Goal: Task Accomplishment & Management: Manage account settings

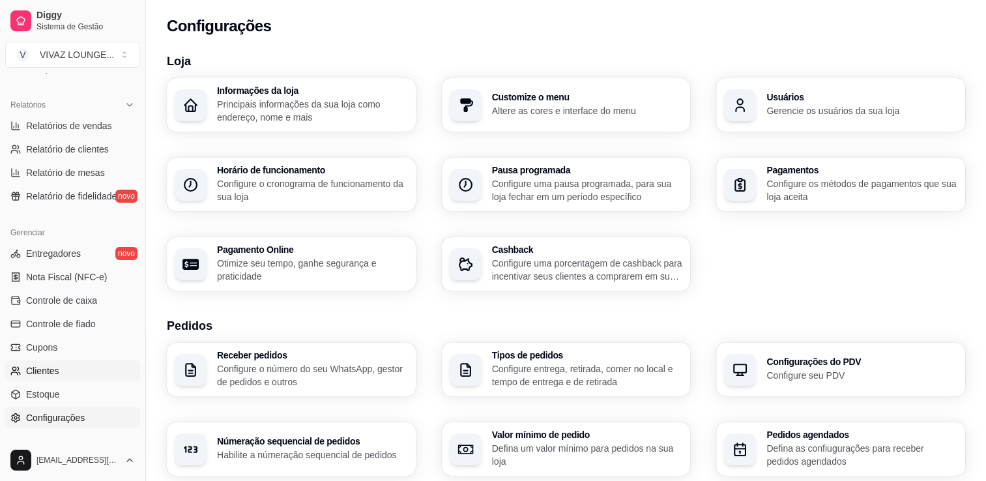
scroll to position [391, 0]
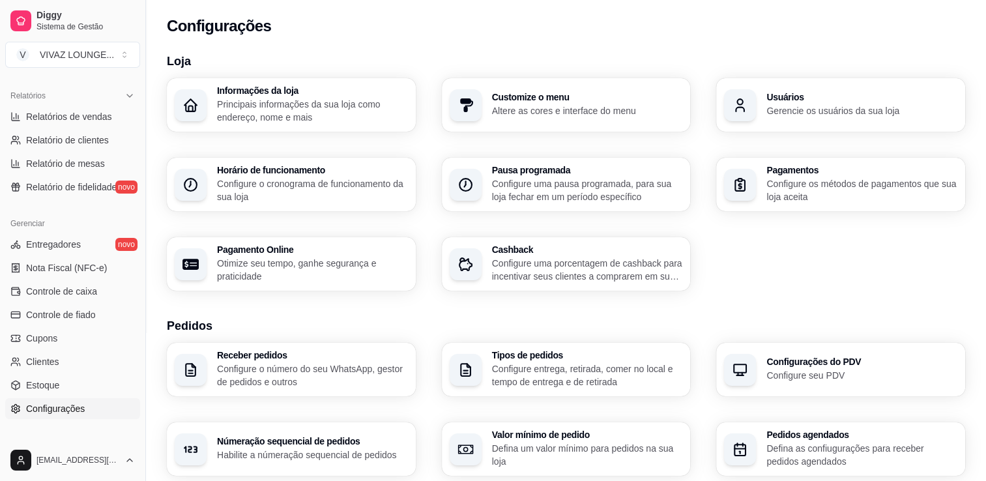
click at [68, 410] on span "Configurações" at bounding box center [55, 408] width 59 height 13
click at [823, 104] on p "Gerencie os usuários da sua loja" at bounding box center [862, 110] width 191 height 13
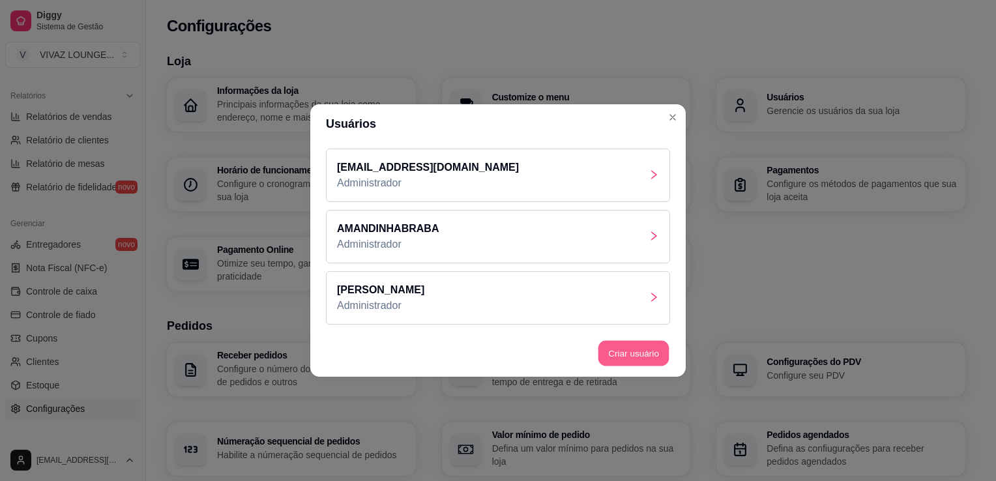
click at [617, 355] on button "Criar usuário" at bounding box center [633, 353] width 71 height 25
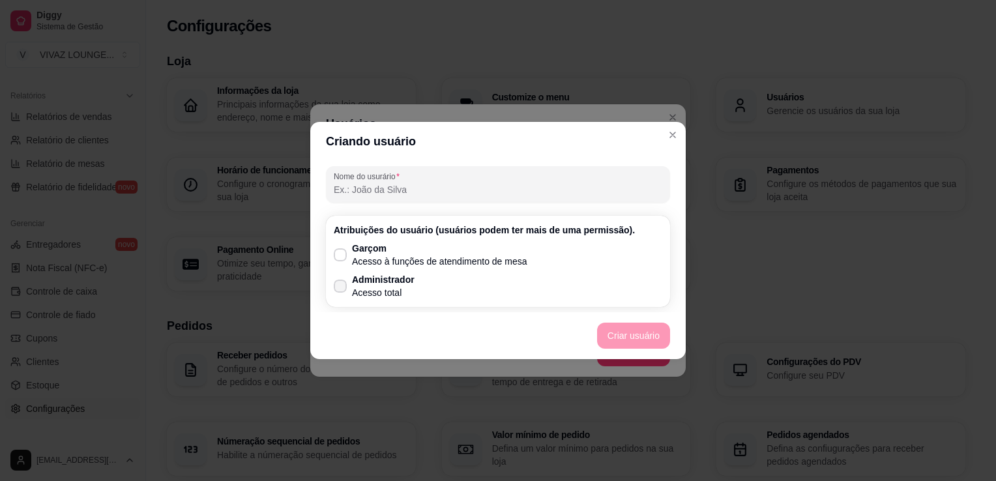
click at [349, 278] on label "Administrador Acesso total" at bounding box center [374, 286] width 91 height 37
click at [342, 289] on input "Administrador Acesso total" at bounding box center [337, 293] width 8 height 8
checkbox input "true"
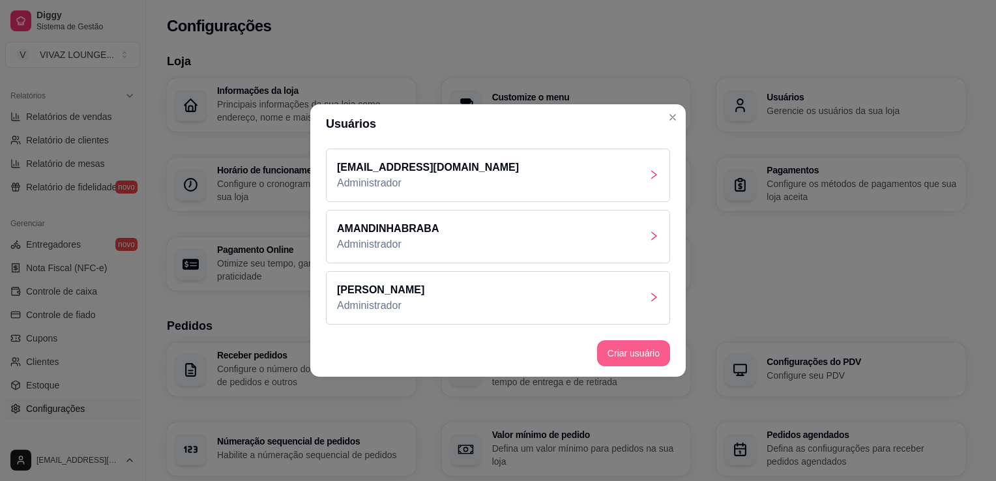
click at [641, 362] on button "Criar usuário" at bounding box center [633, 353] width 73 height 26
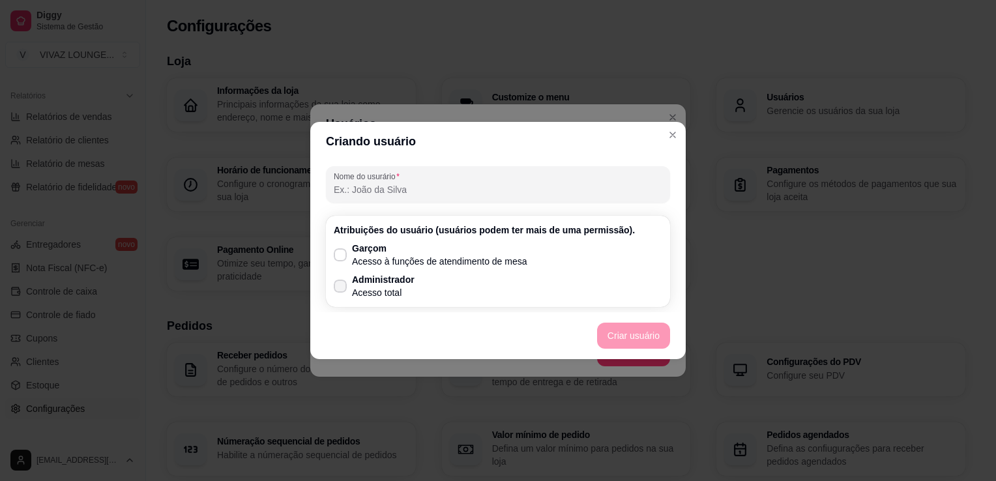
click at [407, 288] on p "Acesso total" at bounding box center [383, 292] width 63 height 13
click at [342, 289] on input "Administrador Acesso total" at bounding box center [337, 293] width 8 height 8
checkbox input "true"
click at [653, 338] on button "Criar usuário" at bounding box center [633, 336] width 73 height 26
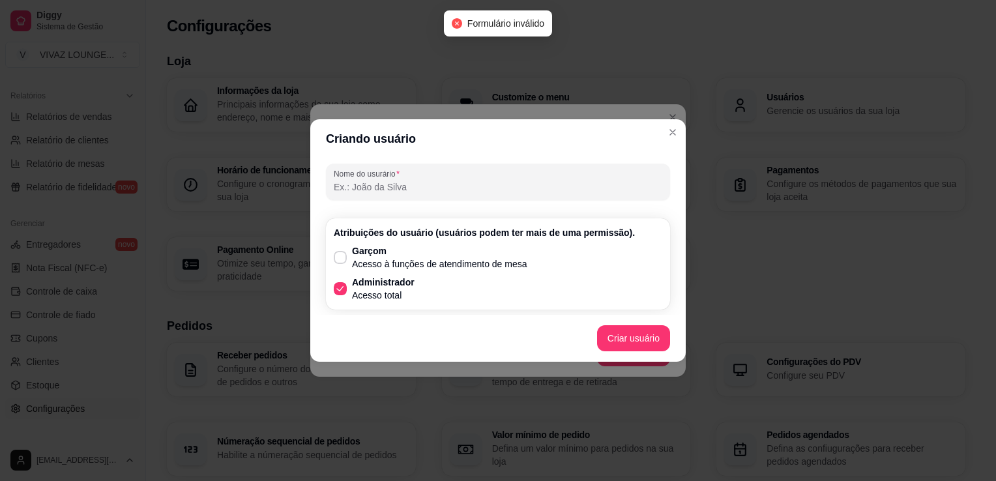
click at [665, 141] on header "Criando usuário" at bounding box center [497, 138] width 375 height 39
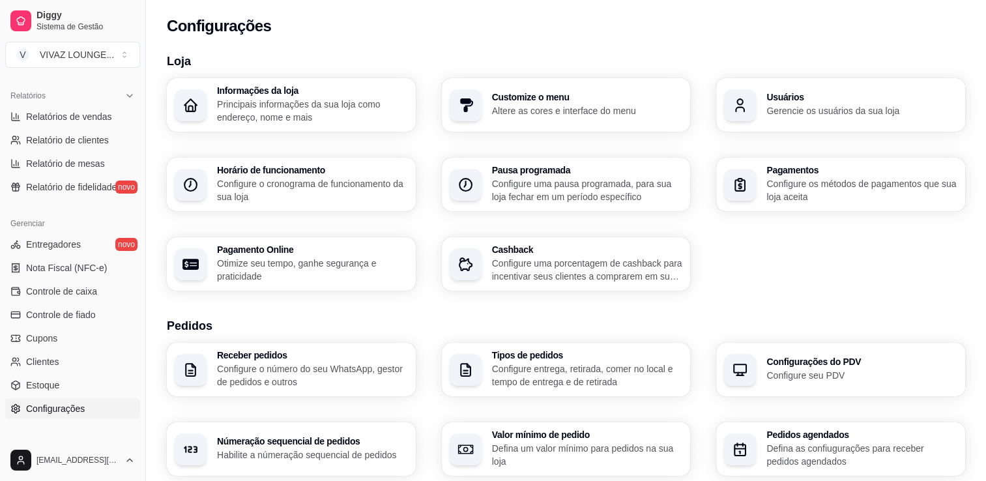
click at [778, 117] on div "Usuários Gerencie os usuários da sua loja" at bounding box center [840, 104] width 249 height 53
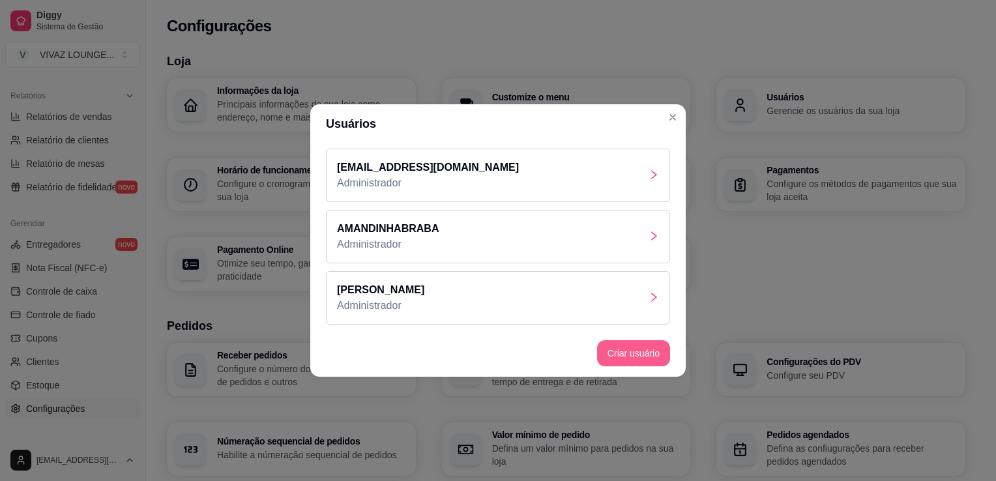
click at [645, 359] on button "Criar usuário" at bounding box center [633, 353] width 73 height 26
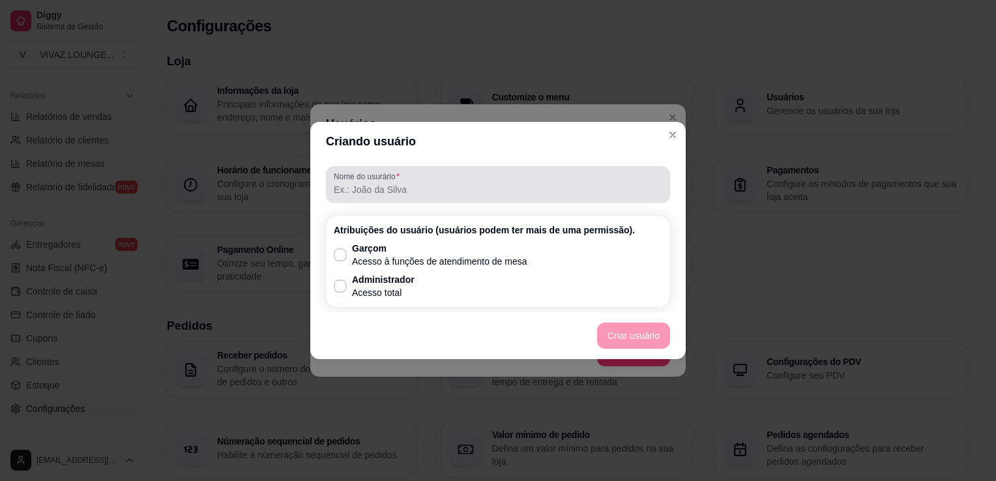
click at [419, 186] on input "Nome do usurário" at bounding box center [498, 189] width 329 height 13
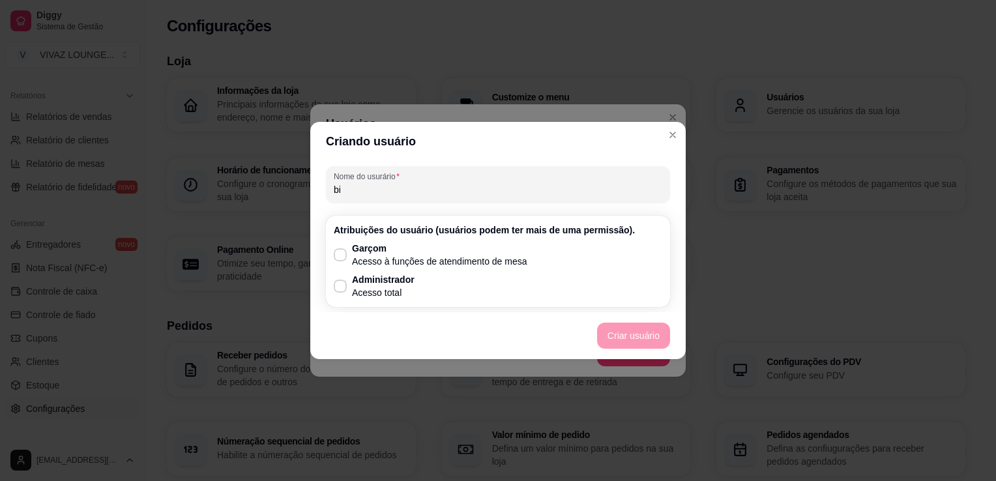
type input "b"
type input "BITTENCOURT"
click at [374, 295] on p "Acesso total" at bounding box center [383, 292] width 63 height 13
click at [342, 295] on input "Administrador Acesso total" at bounding box center [337, 293] width 8 height 8
checkbox input "true"
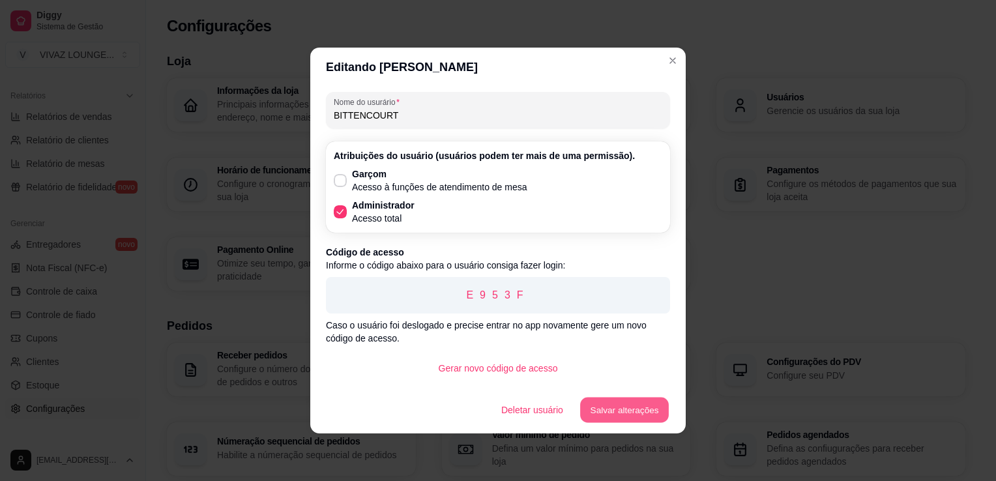
click at [597, 403] on button "Salvar alterações" at bounding box center [624, 410] width 89 height 25
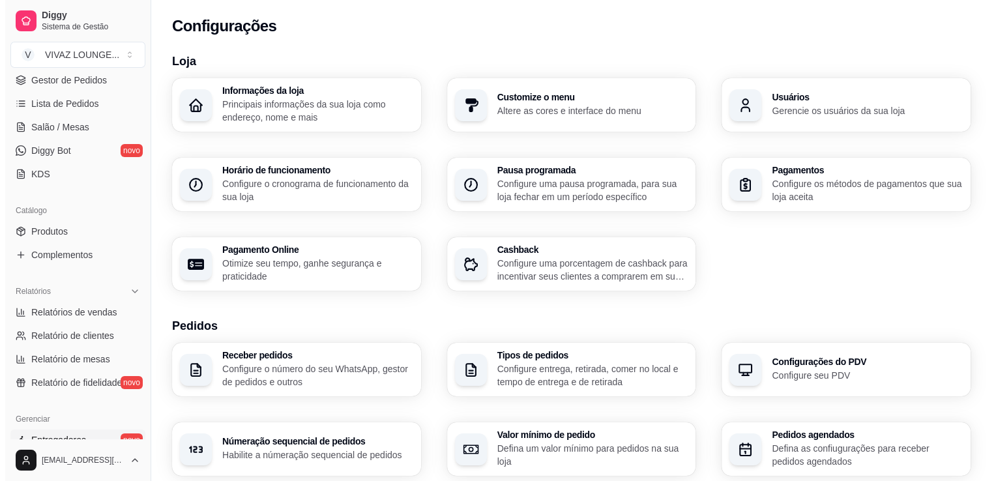
scroll to position [0, 0]
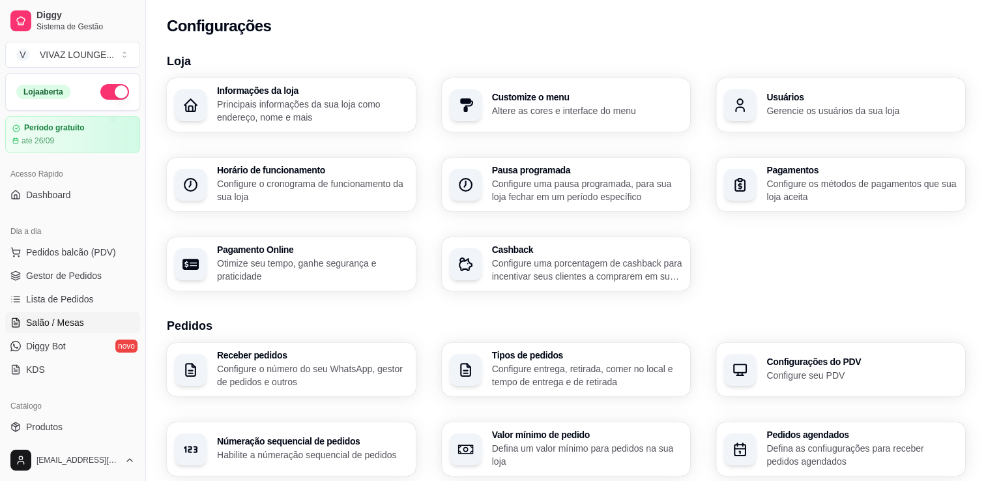
click at [76, 326] on span "Salão / Mesas" at bounding box center [55, 322] width 58 height 13
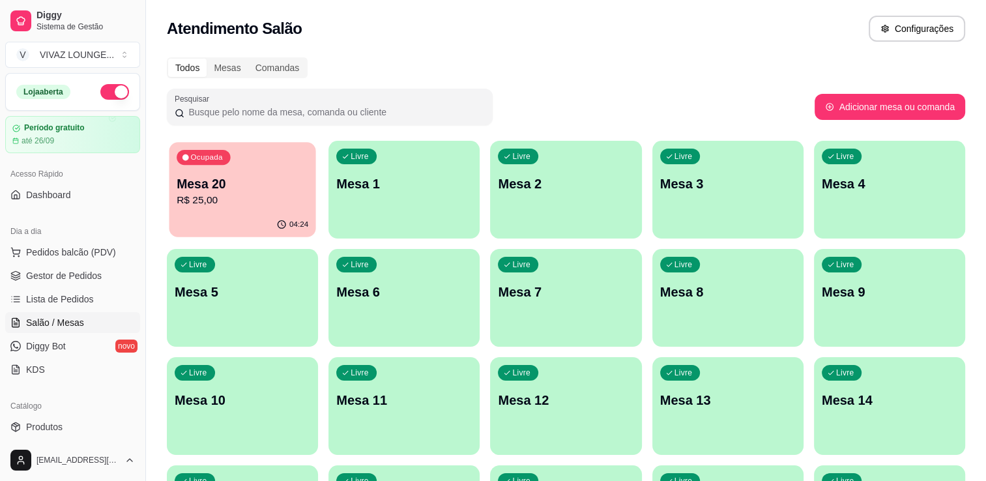
click at [251, 207] on p "R$ 25,00" at bounding box center [243, 200] width 132 height 15
click at [236, 194] on p "R$ 25,00" at bounding box center [243, 201] width 136 height 16
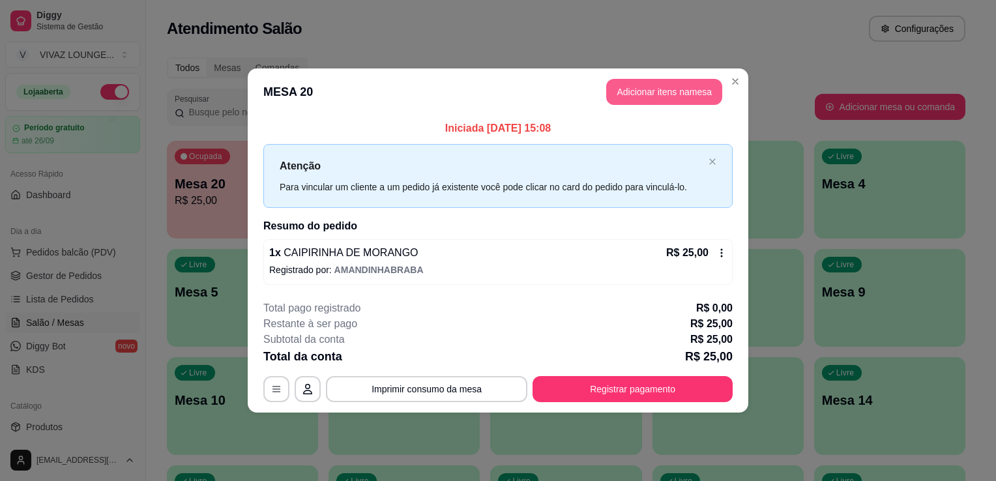
click at [658, 101] on button "Adicionar itens na mesa" at bounding box center [664, 92] width 116 height 26
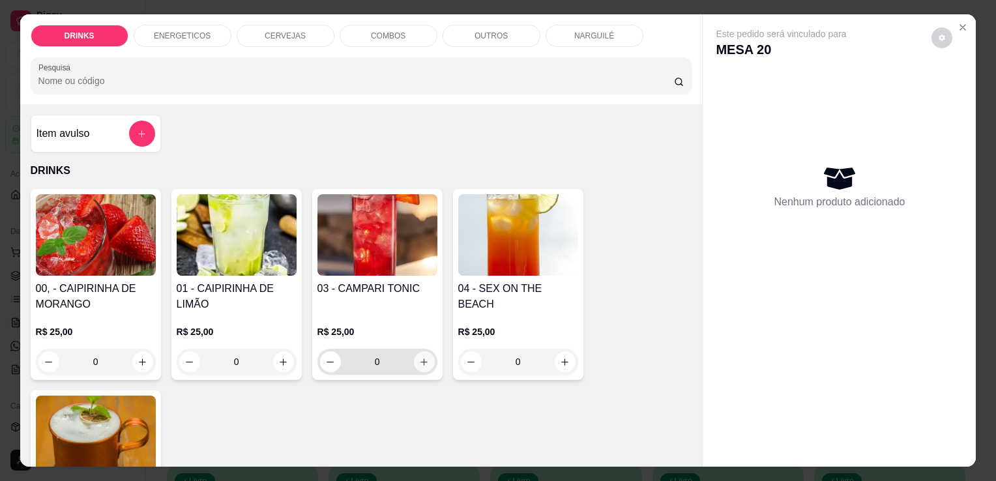
click at [422, 357] on icon "increase-product-quantity" at bounding box center [424, 362] width 10 height 10
type input "1"
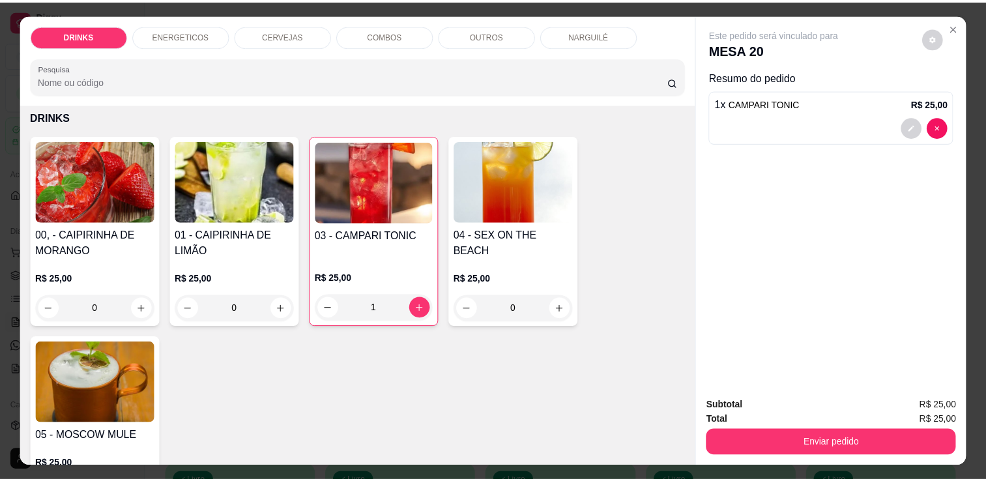
scroll to position [130, 0]
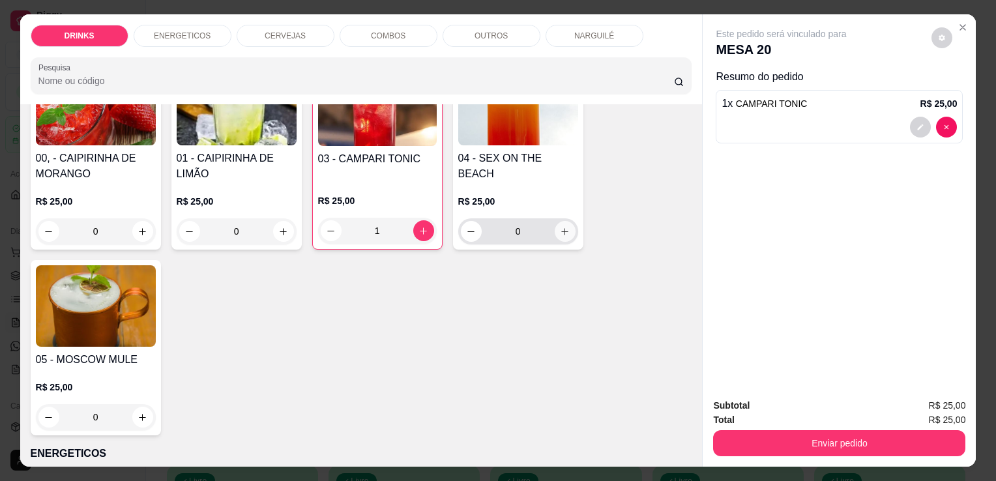
click at [565, 228] on button "increase-product-quantity" at bounding box center [565, 231] width 21 height 21
type input "1"
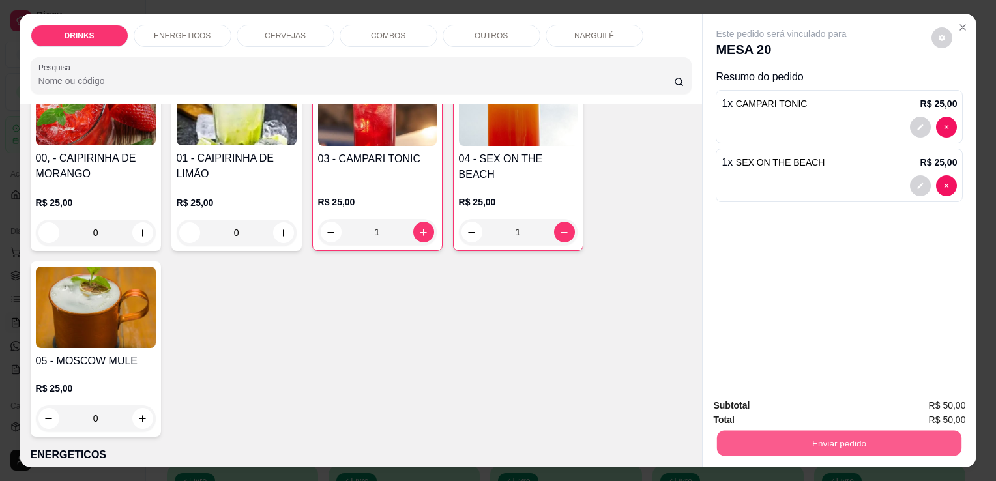
click at [821, 437] on button "Enviar pedido" at bounding box center [839, 442] width 244 height 25
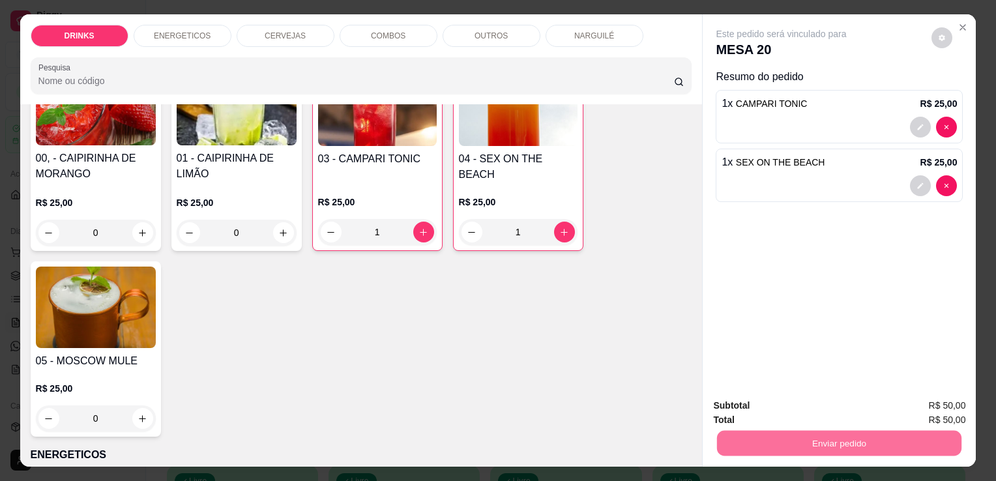
click at [789, 411] on button "Não registrar e enviar pedido" at bounding box center [797, 406] width 132 height 24
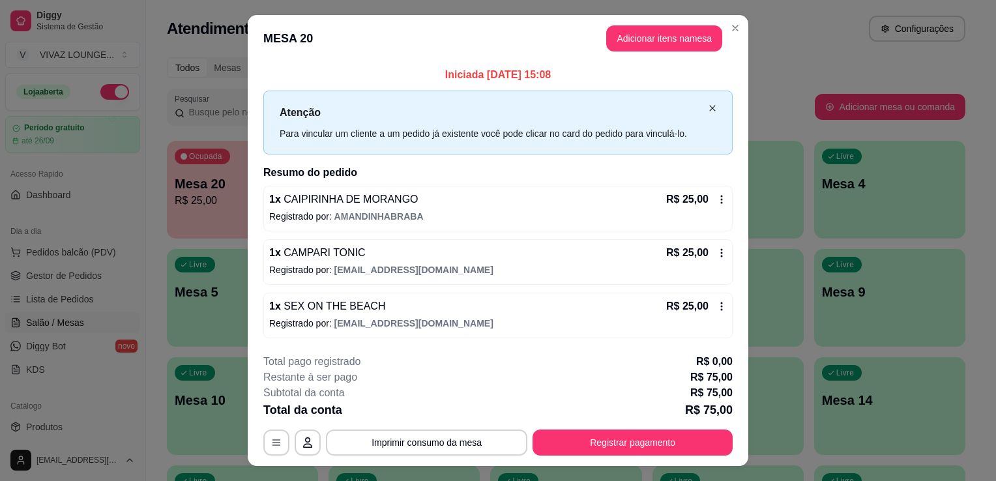
click at [709, 109] on icon "close" at bounding box center [713, 108] width 8 height 8
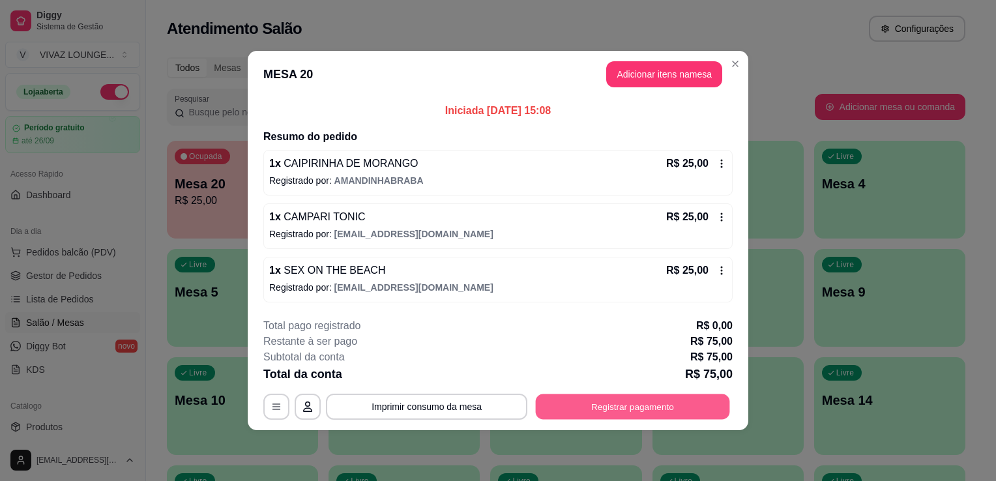
click at [610, 413] on button "Registrar pagamento" at bounding box center [633, 406] width 194 height 25
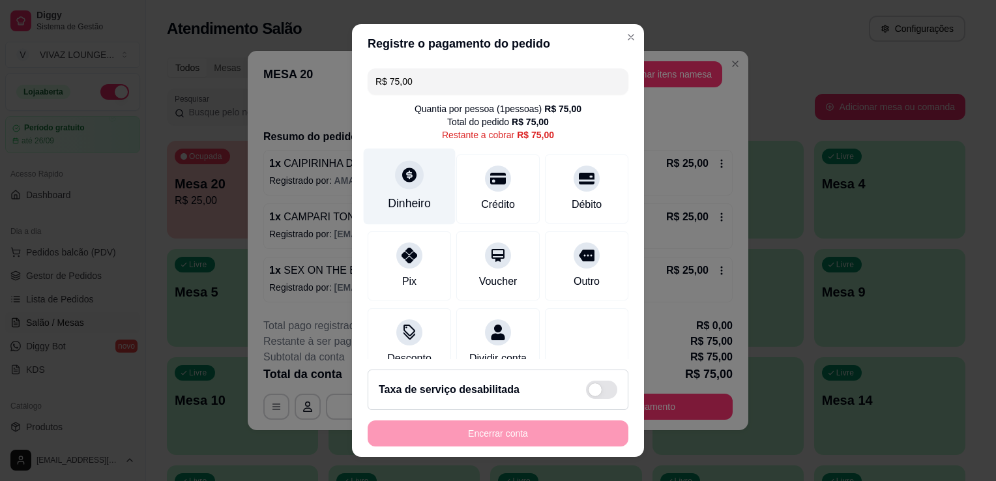
click at [407, 173] on icon at bounding box center [409, 175] width 14 height 14
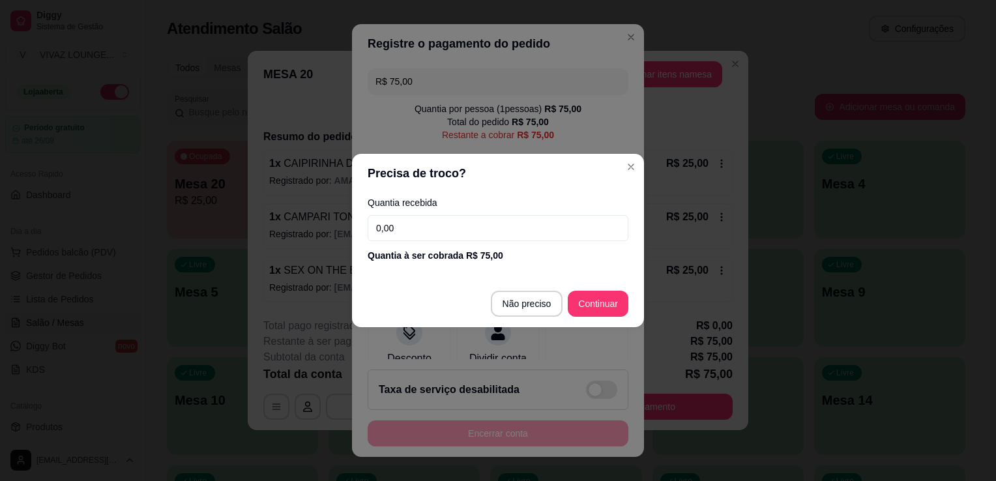
drag, startPoint x: 445, startPoint y: 235, endPoint x: 259, endPoint y: 234, distance: 185.8
click at [259, 234] on div "Precisa de troco? Quantia recebida 0,00 Quantia à ser cobrada R$ 75,00 Não prec…" at bounding box center [498, 240] width 996 height 481
type input "75,00"
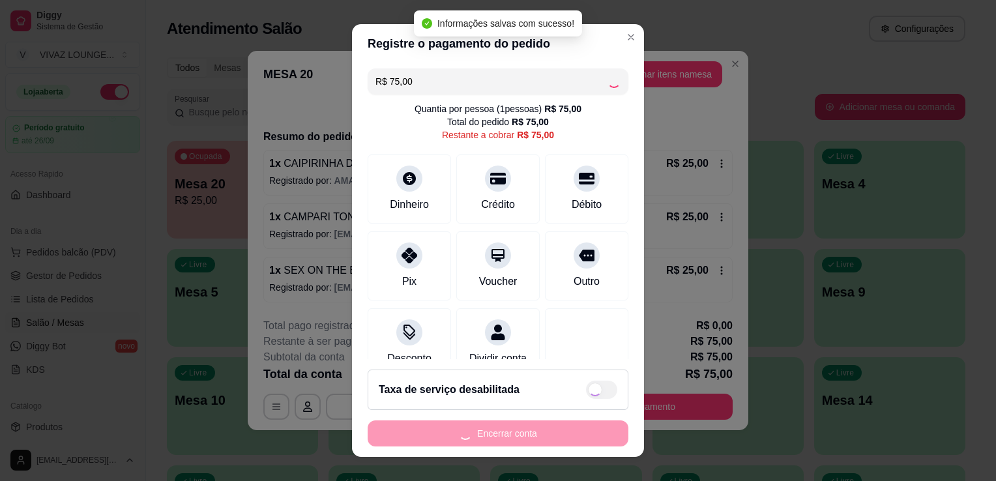
type input "R$ 0,00"
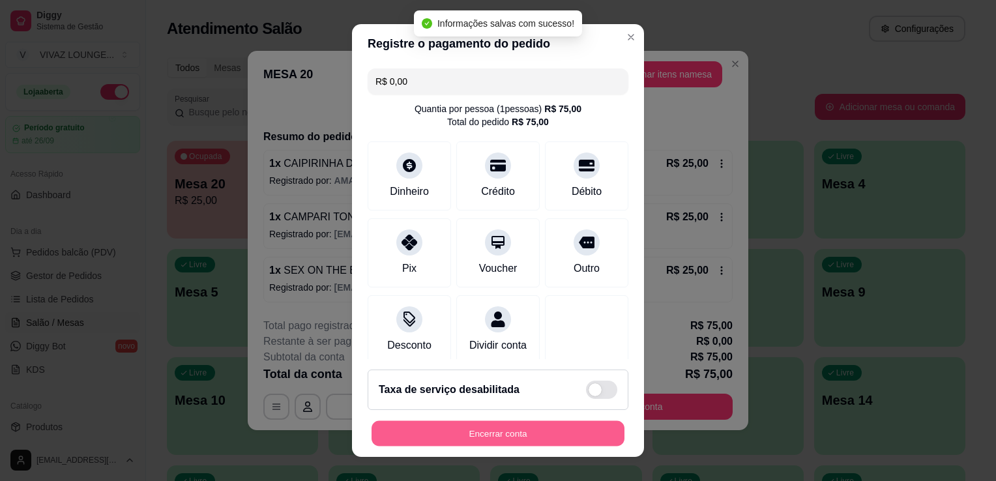
click at [499, 434] on button "Encerrar conta" at bounding box center [498, 433] width 253 height 25
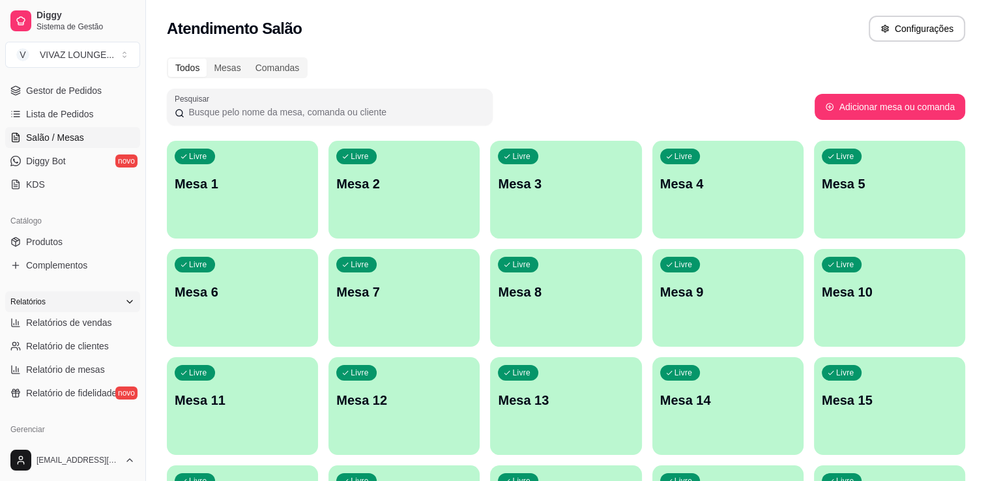
scroll to position [261, 0]
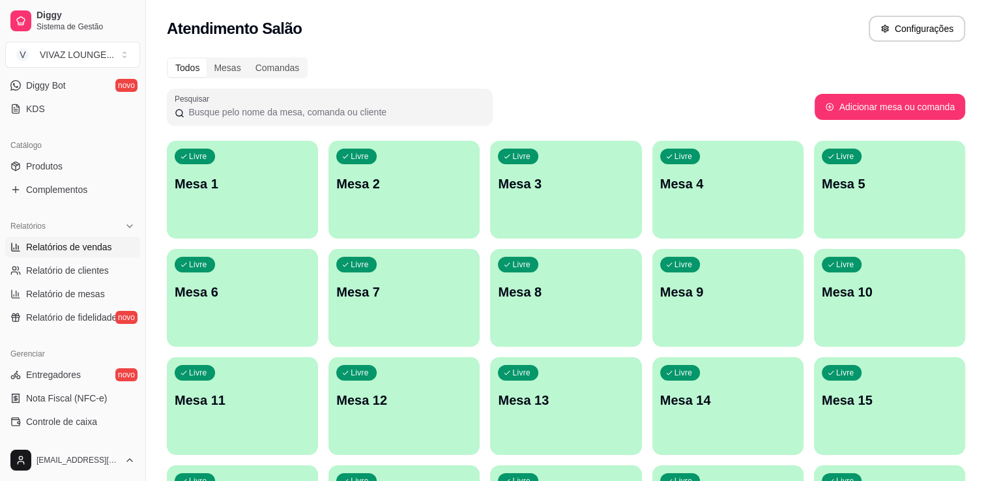
click at [86, 244] on span "Relatórios de vendas" at bounding box center [69, 247] width 86 height 13
select select "ALL"
select select "0"
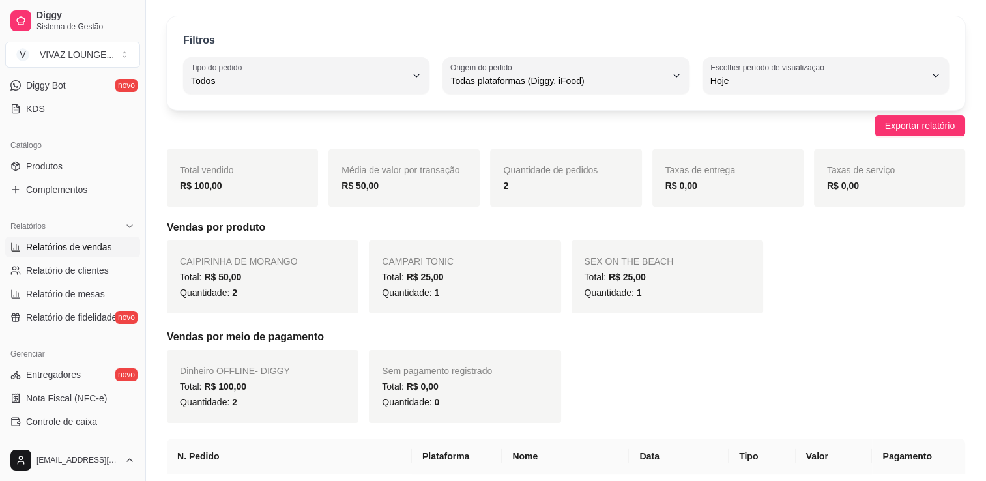
scroll to position [65, 0]
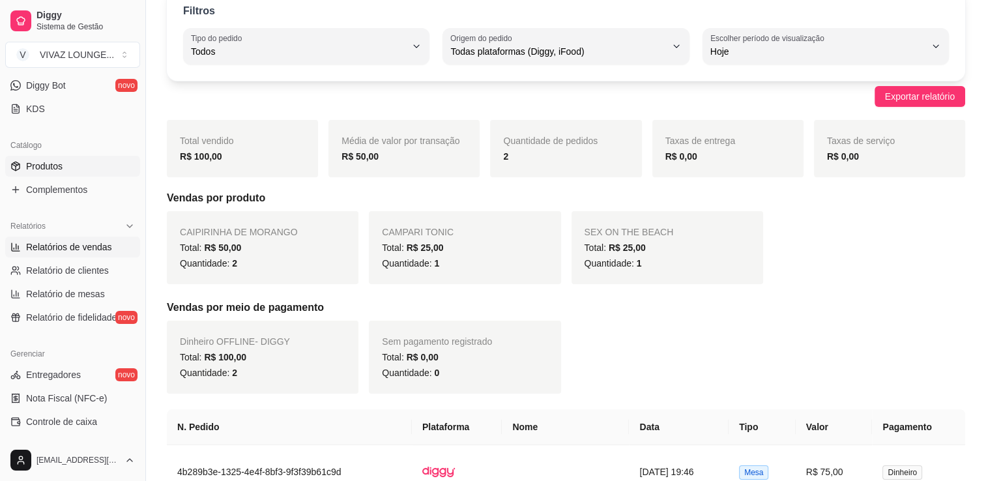
click at [64, 164] on link "Produtos" at bounding box center [72, 166] width 135 height 21
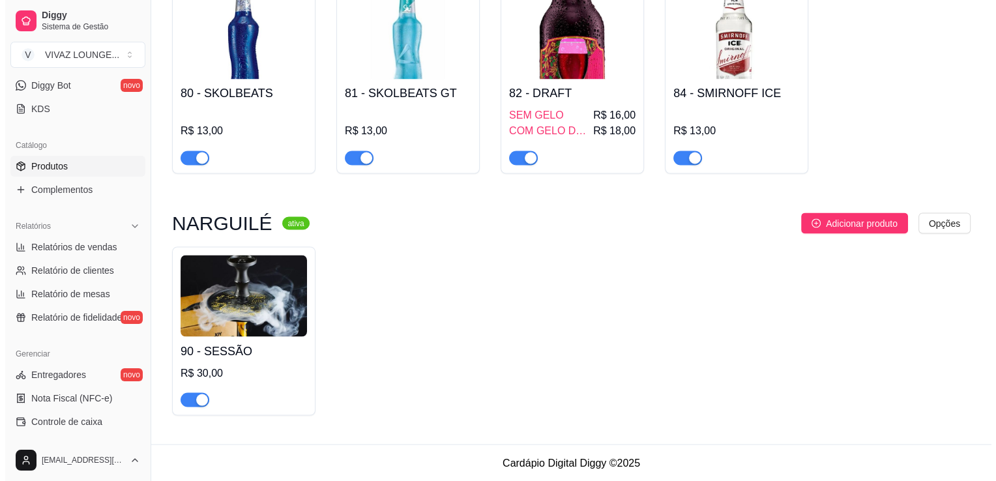
scroll to position [2265, 0]
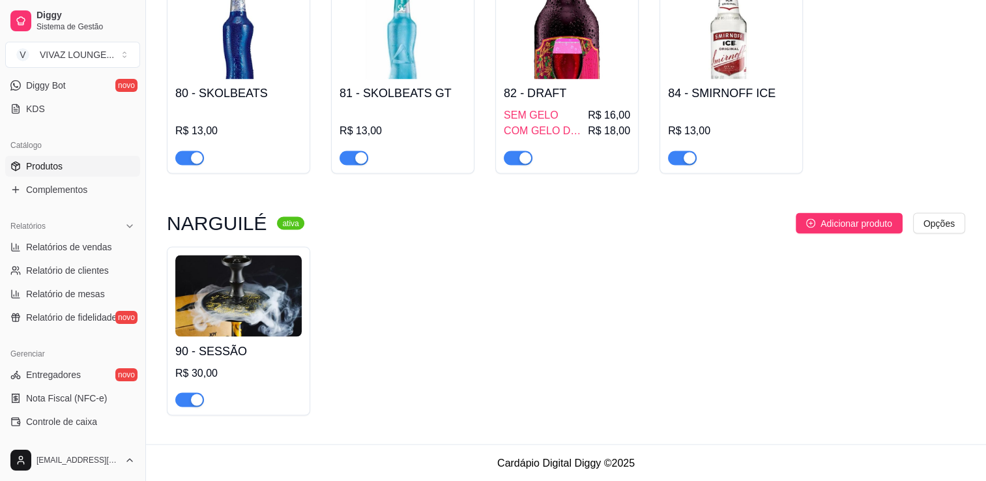
click at [258, 286] on img at bounding box center [238, 295] width 126 height 81
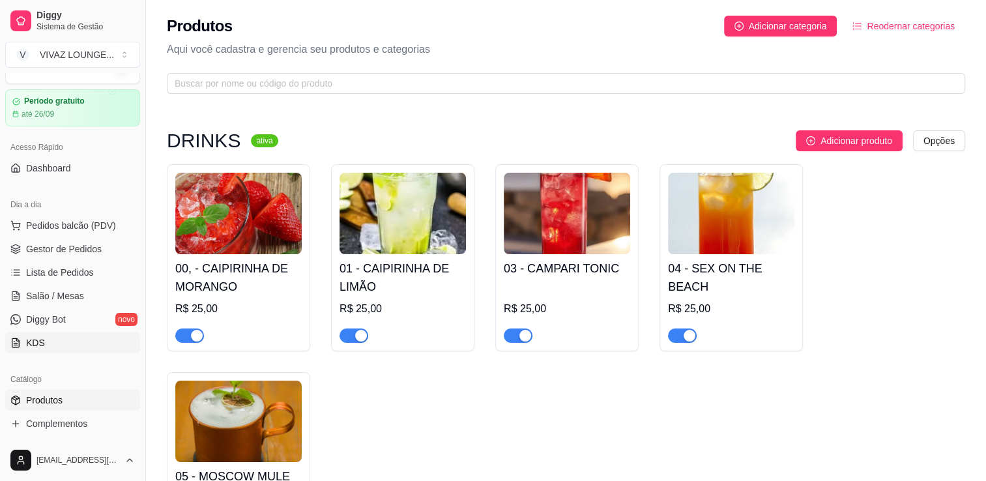
scroll to position [0, 0]
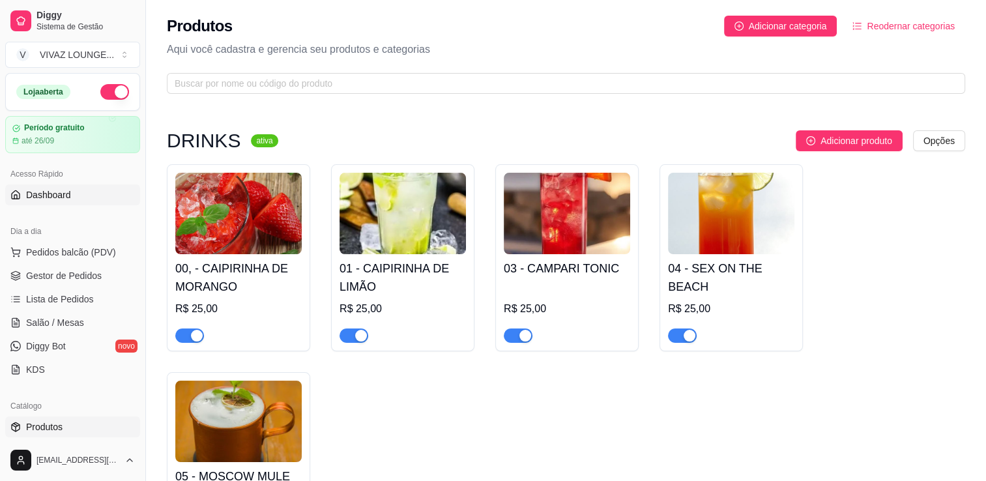
click at [60, 196] on span "Dashboard" at bounding box center [48, 194] width 45 height 13
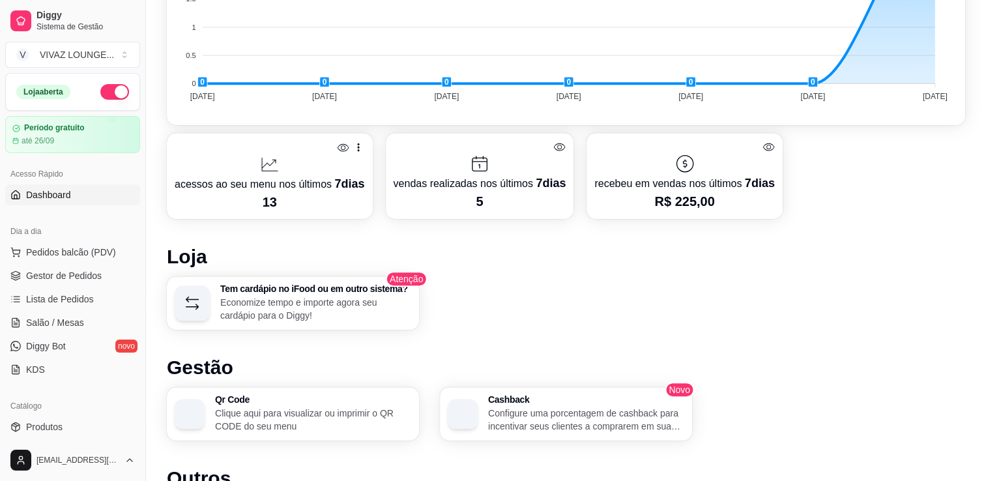
scroll to position [757, 0]
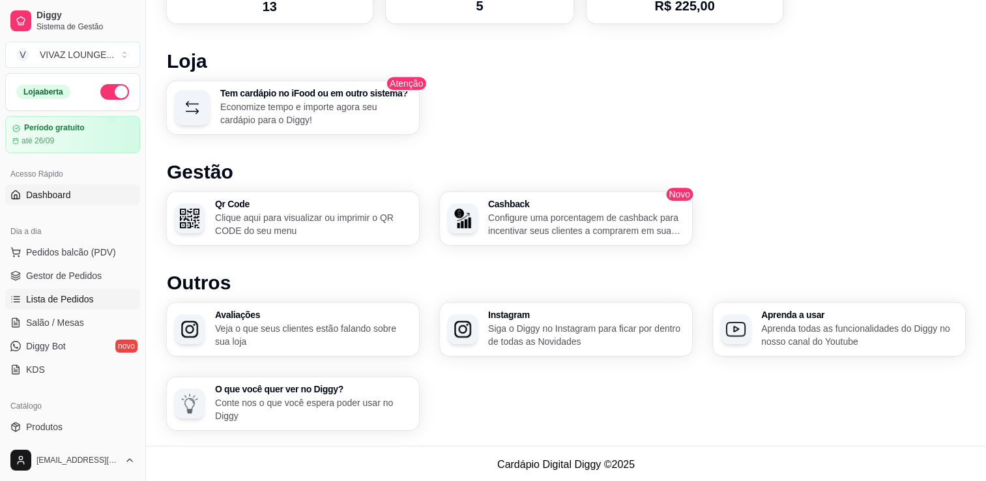
click at [66, 297] on span "Lista de Pedidos" at bounding box center [60, 299] width 68 height 13
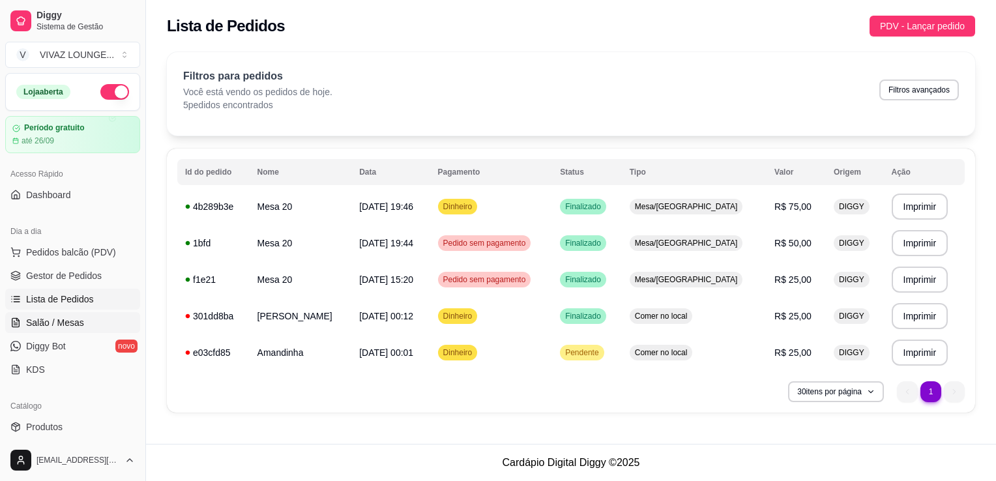
click at [55, 320] on span "Salão / Mesas" at bounding box center [55, 322] width 58 height 13
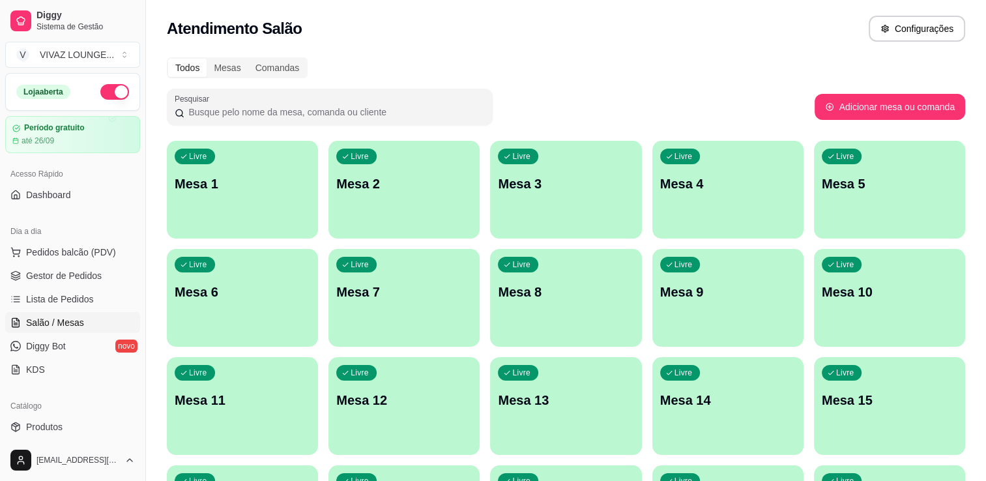
click at [34, 23] on link "Diggy Sistema de Gestão" at bounding box center [72, 20] width 135 height 31
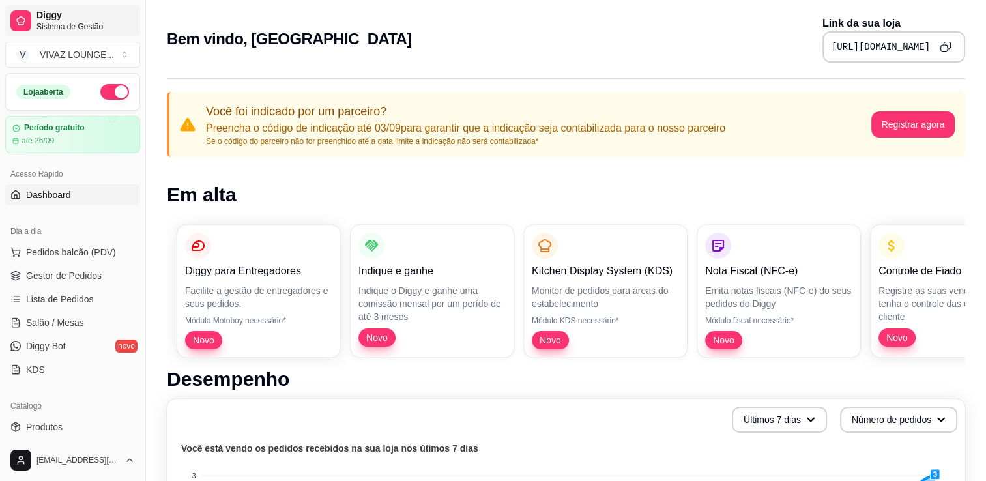
click at [34, 23] on link "Diggy Sistema de Gestão" at bounding box center [72, 20] width 135 height 31
click at [86, 205] on div "Acesso Rápido Dashboard" at bounding box center [72, 184] width 145 height 52
click at [70, 202] on link "Dashboard" at bounding box center [72, 194] width 135 height 21
click at [66, 194] on span "Dashboard" at bounding box center [48, 194] width 45 height 13
click at [86, 276] on span "Gestor de Pedidos" at bounding box center [64, 275] width 76 height 13
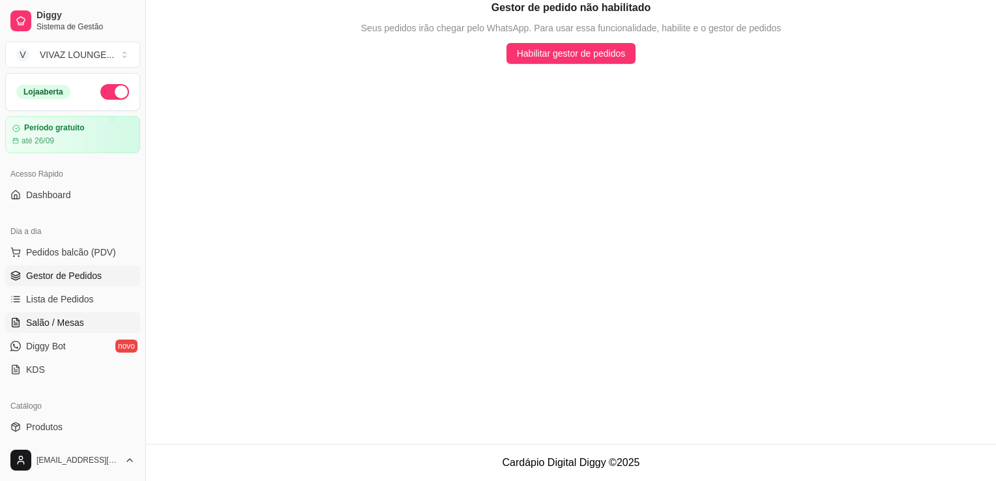
click at [67, 319] on span "Salão / Mesas" at bounding box center [55, 322] width 58 height 13
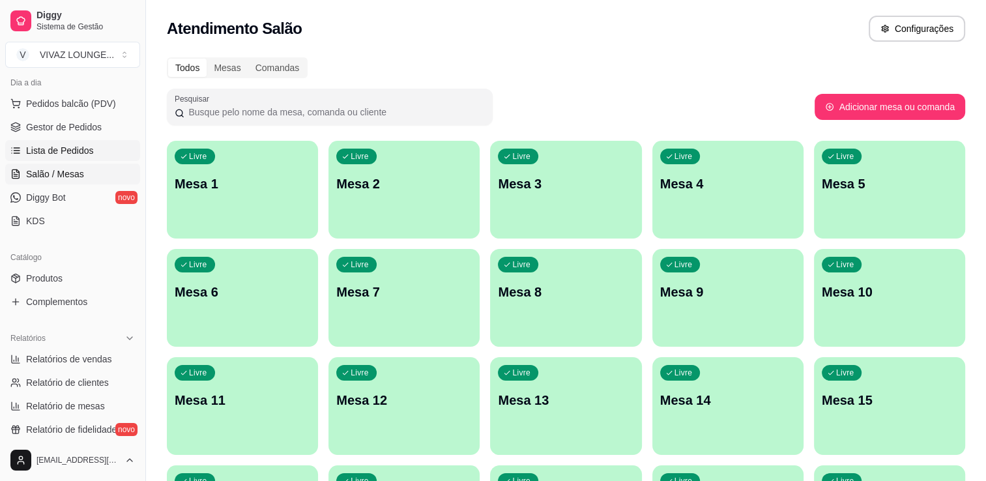
scroll to position [261, 0]
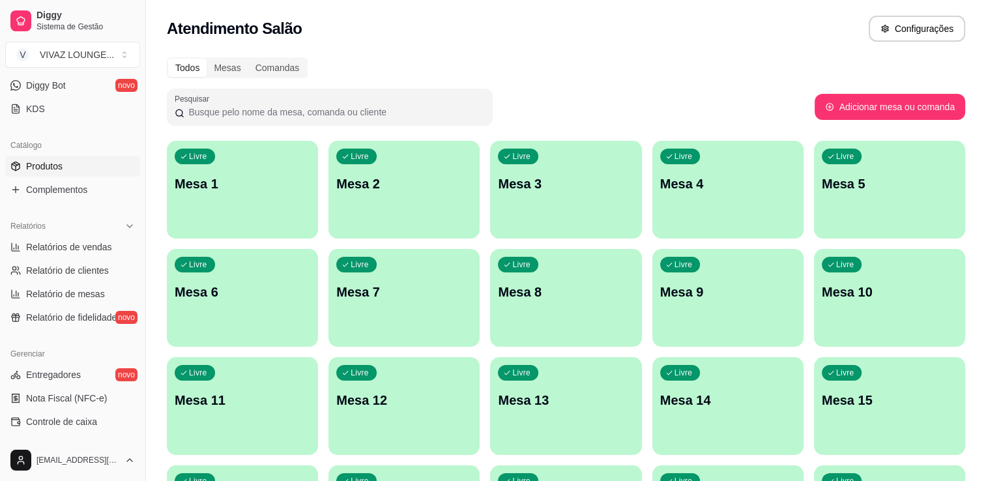
click at [55, 170] on span "Produtos" at bounding box center [44, 166] width 37 height 13
